Goal: Information Seeking & Learning: Check status

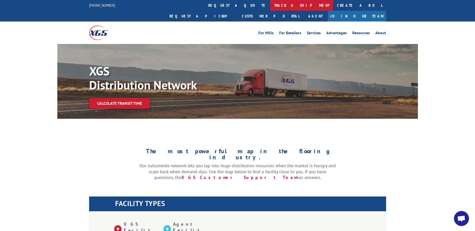
click at [270, 6] on link "track a shipment" at bounding box center [301, 5] width 63 height 11
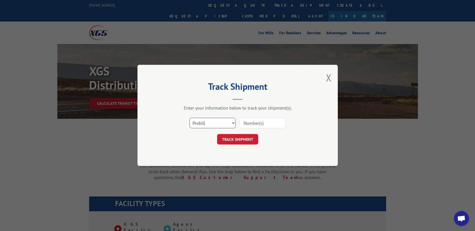
click at [210, 124] on select "Select category... Probill BOL PO" at bounding box center [212, 123] width 46 height 11
select select "bol"
click at [189, 118] on select "Select category... Probill BOL PO" at bounding box center [212, 123] width 46 height 11
click at [260, 128] on input at bounding box center [262, 123] width 46 height 11
paste input "Shipment 0002853105 / 1"
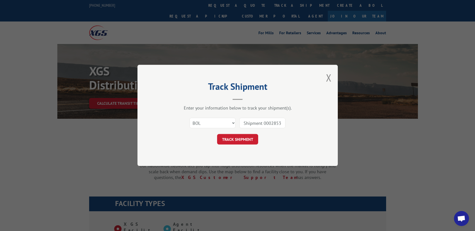
drag, startPoint x: 265, startPoint y: 122, endPoint x: 222, endPoint y: 117, distance: 43.6
click at [222, 117] on div "Select category... Probill BOL PO Shipment 0002853105" at bounding box center [237, 123] width 150 height 17
type input "2853105"
click button "TRACK SHIPMENT" at bounding box center [237, 139] width 41 height 11
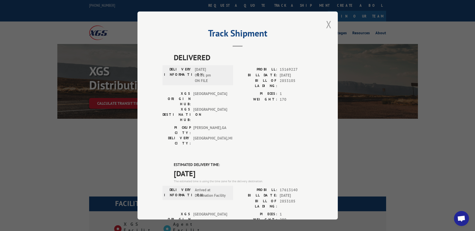
click at [326, 25] on button "Close modal" at bounding box center [329, 24] width 6 height 13
